Goal: Transaction & Acquisition: Obtain resource

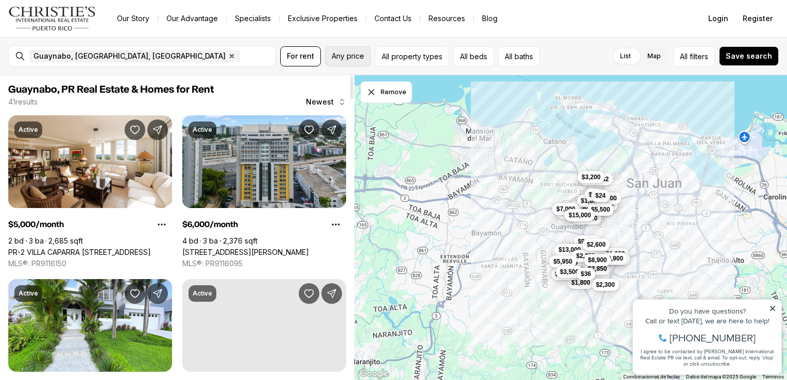
click at [341, 52] on span "Any price" at bounding box center [348, 56] width 32 height 8
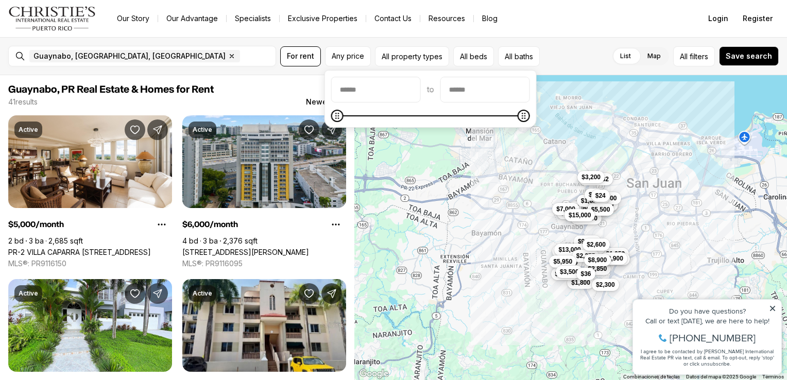
click at [530, 102] on div "to" at bounding box center [430, 99] width 199 height 44
click at [530, 95] on input "priceMax" at bounding box center [485, 89] width 89 height 25
type input "******"
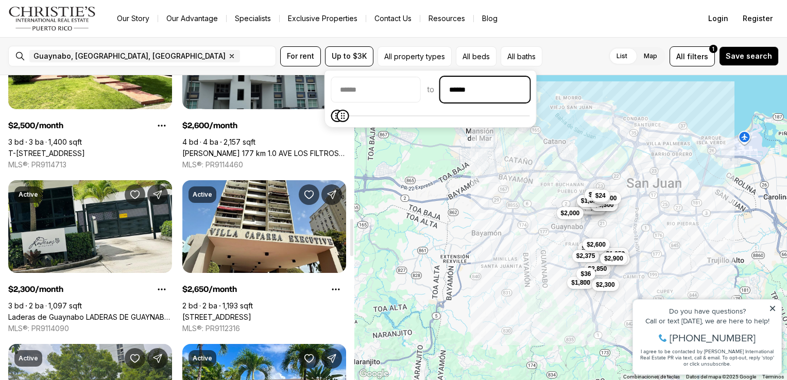
scroll to position [1288, 0]
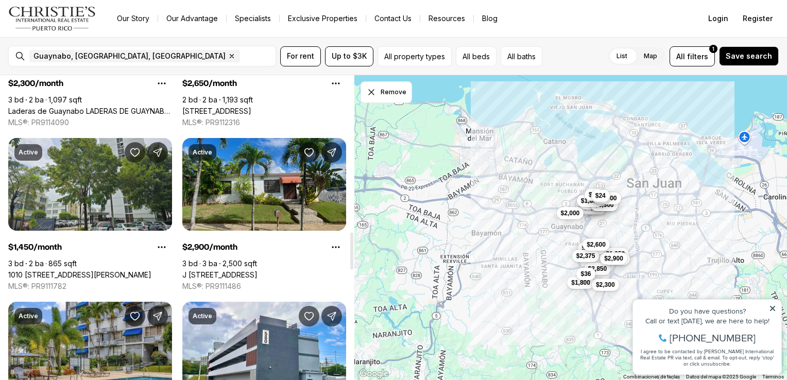
click at [258, 270] on link "J [STREET_ADDRESS][PERSON_NAME]" at bounding box center [219, 274] width 75 height 9
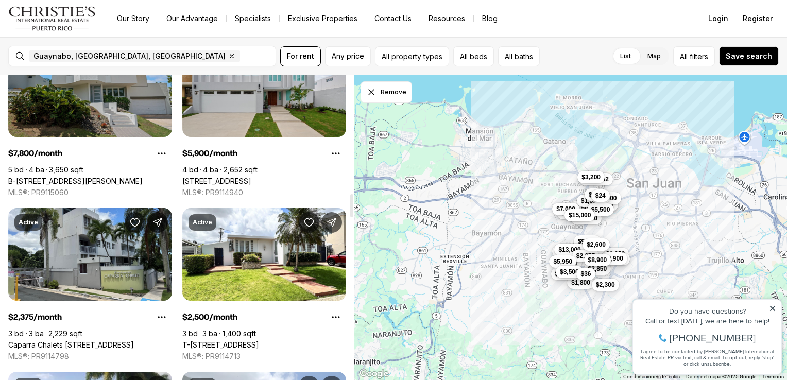
scroll to position [1700, 0]
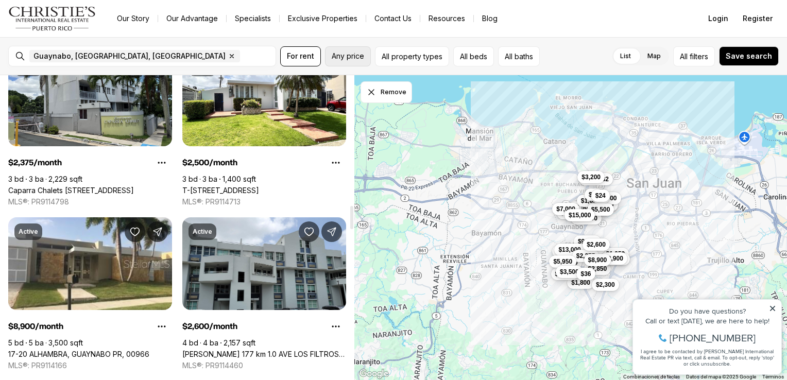
click at [342, 57] on span "Any price" at bounding box center [348, 56] width 32 height 8
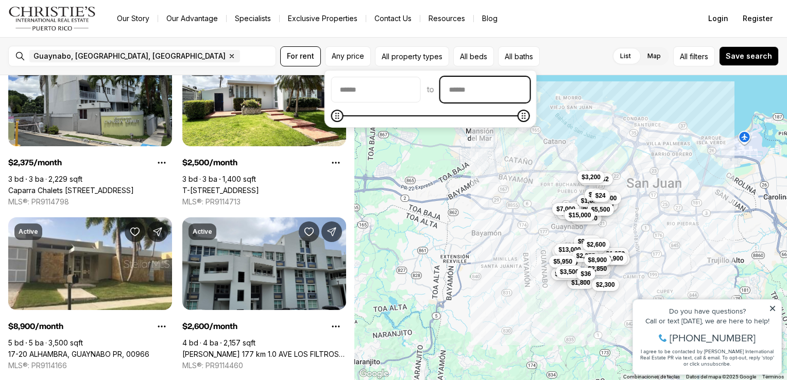
click at [494, 88] on input "priceMax" at bounding box center [485, 89] width 89 height 25
type input "******"
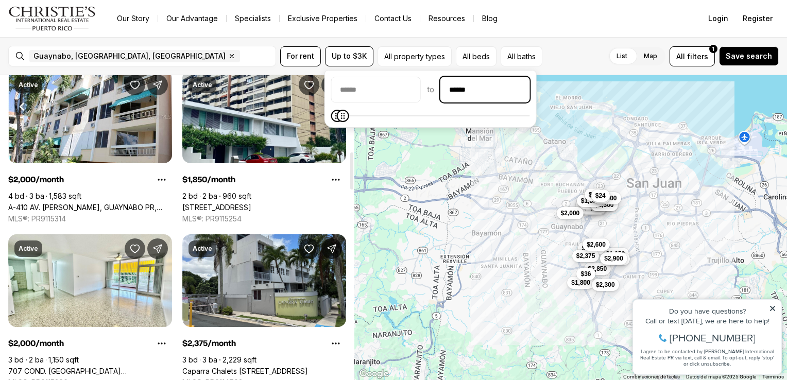
scroll to position [618, 0]
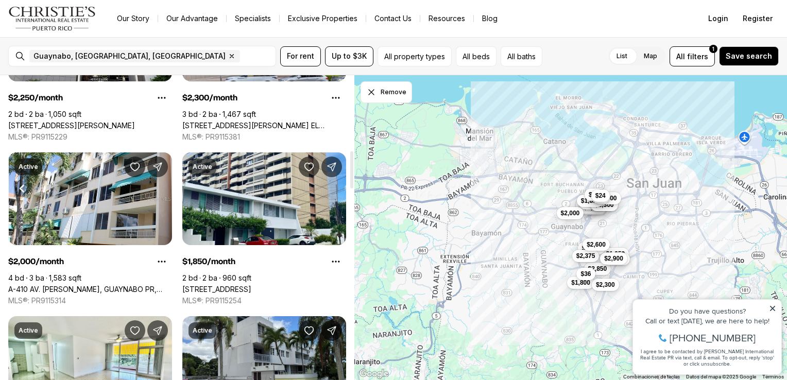
click at [124, 49] on div "Guaynabo, [GEOGRAPHIC_DATA], [GEOGRAPHIC_DATA] Remove Guaynabo, [GEOGRAPHIC_DAT…" at bounding box center [150, 56] width 250 height 21
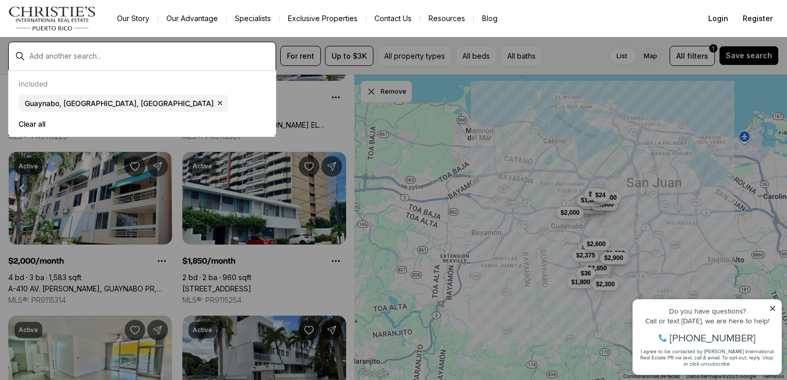
drag, startPoint x: 187, startPoint y: 57, endPoint x: 151, endPoint y: 59, distance: 35.6
click at [179, 58] on input "text" at bounding box center [150, 56] width 242 height 8
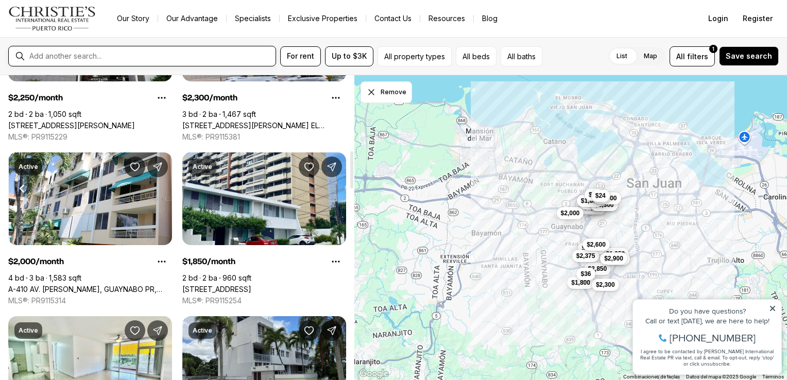
click at [120, 57] on input "text" at bounding box center [150, 56] width 242 height 8
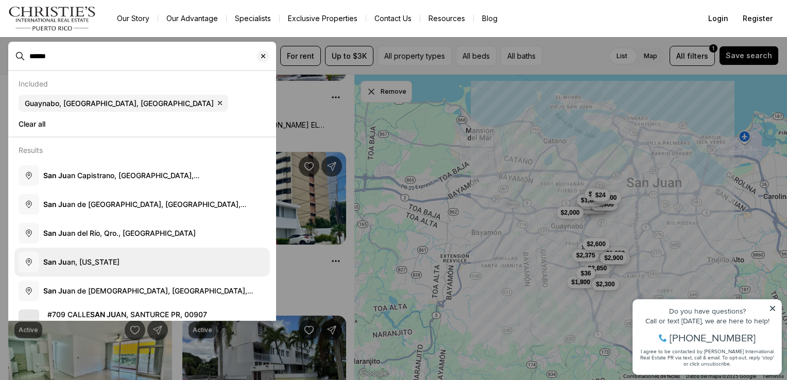
type input "******"
click at [95, 251] on button "[GEOGRAPHIC_DATA], [US_STATE]" at bounding box center [142, 262] width 256 height 29
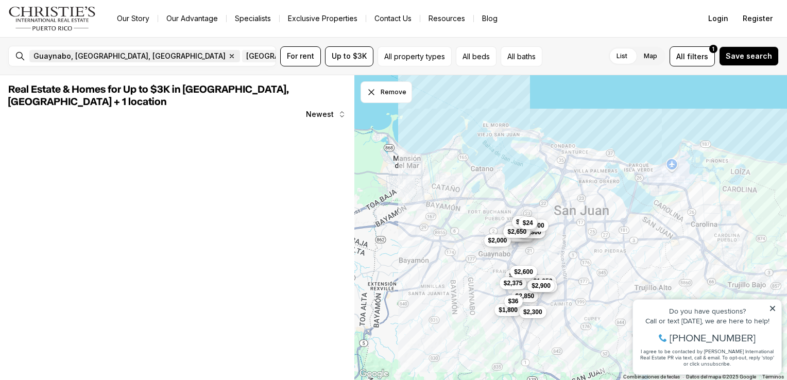
click at [228, 56] on icon "button" at bounding box center [232, 56] width 8 height 8
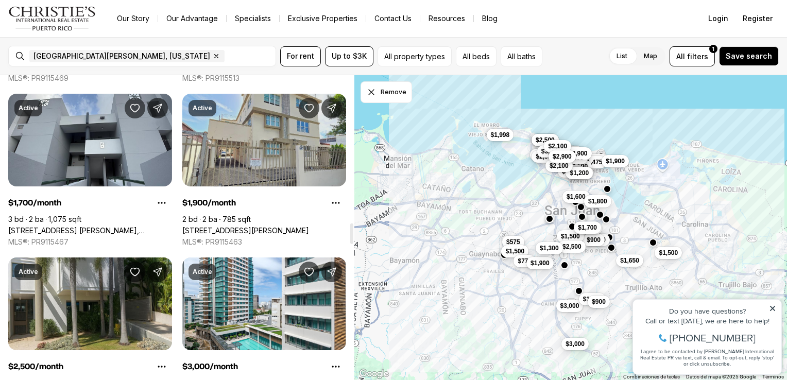
scroll to position [2215, 0]
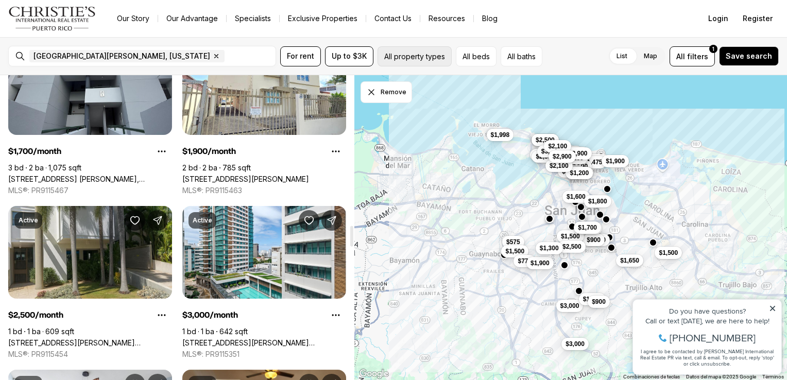
click at [403, 58] on button "All property types" at bounding box center [415, 56] width 74 height 20
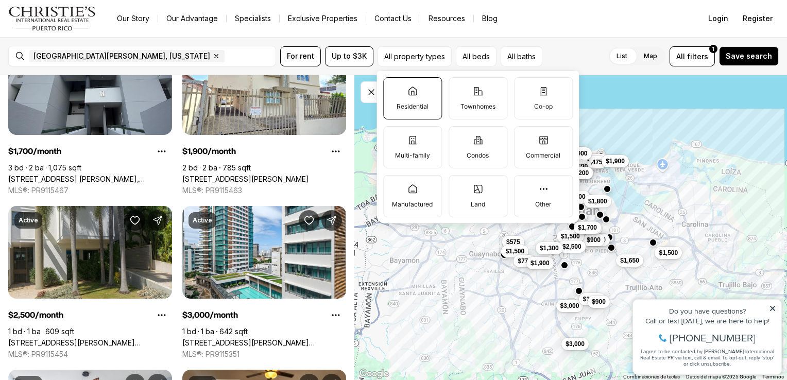
click at [401, 90] on label "Residential" at bounding box center [412, 98] width 59 height 42
click at [394, 88] on button "Residential" at bounding box center [389, 83] width 10 height 10
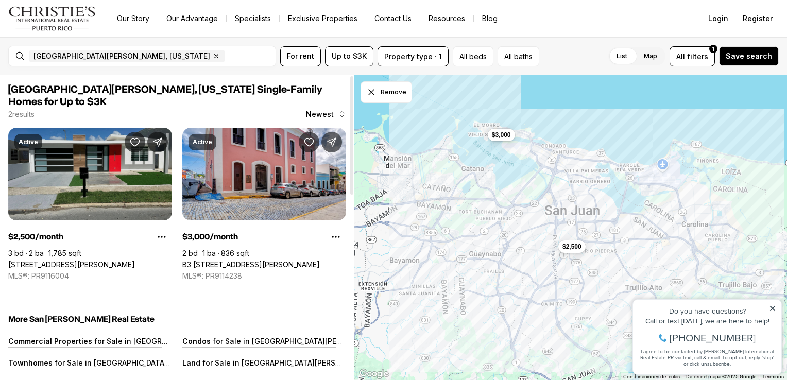
click at [101, 260] on link "[STREET_ADDRESS][PERSON_NAME]" at bounding box center [71, 264] width 127 height 9
